Goal: Information Seeking & Learning: Find specific fact

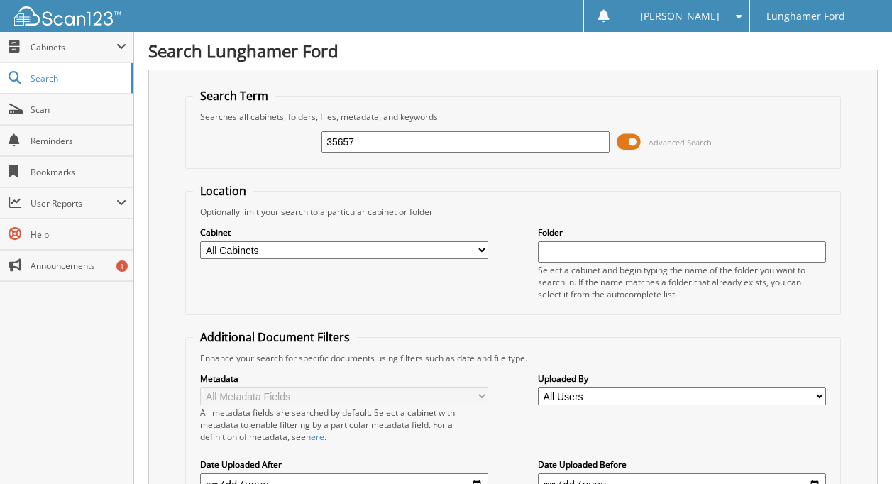
type input "35657"
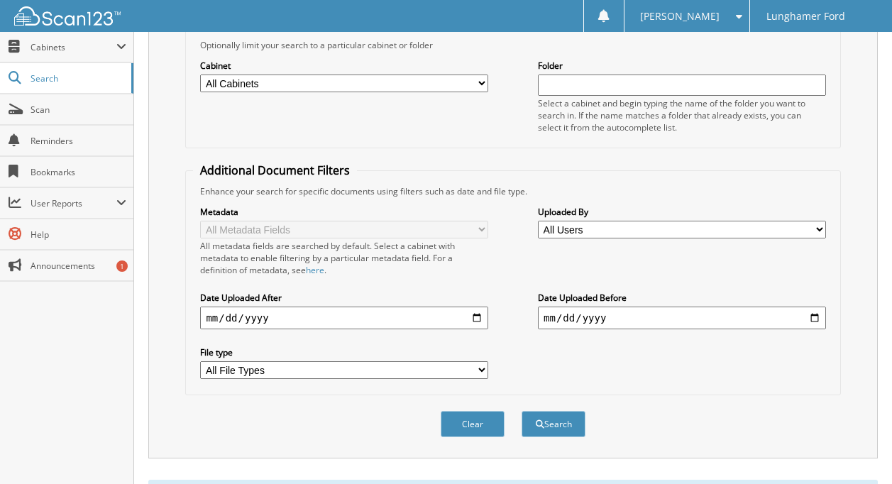
scroll to position [355, 0]
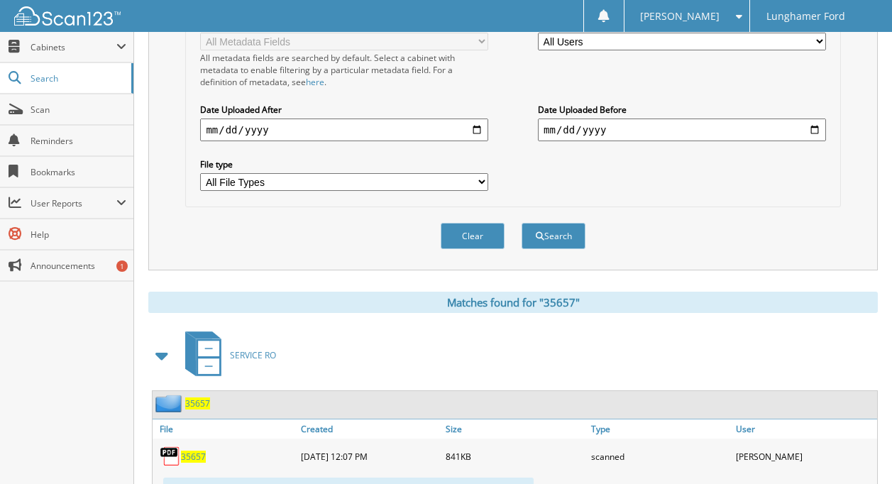
click at [187, 460] on span "35657" at bounding box center [193, 456] width 25 height 12
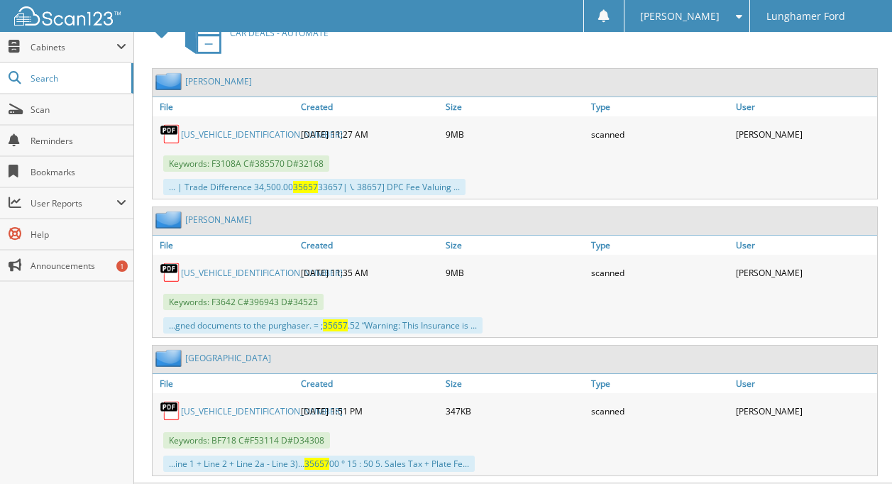
scroll to position [898, 0]
